Goal: Task Accomplishment & Management: Manage account settings

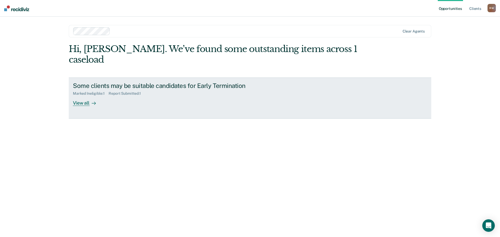
click at [218, 95] on div "Some clients may be suitable candidates for Early Termination Marked Ineligible…" at bounding box center [170, 94] width 195 height 24
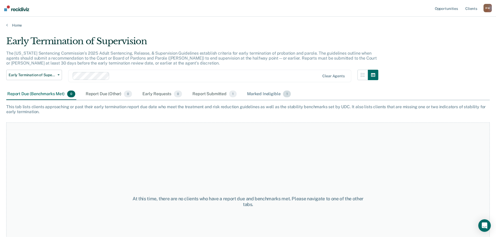
click at [258, 92] on div "Marked Ineligible 1" at bounding box center [269, 94] width 46 height 11
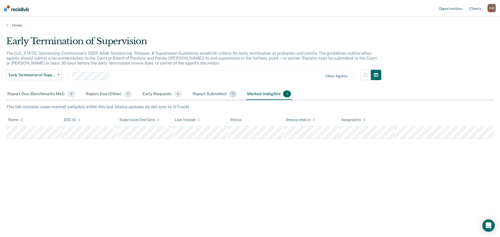
click at [210, 93] on div "Report Submitted 1" at bounding box center [215, 94] width 46 height 11
